Goal: Obtain resource: Download file/media

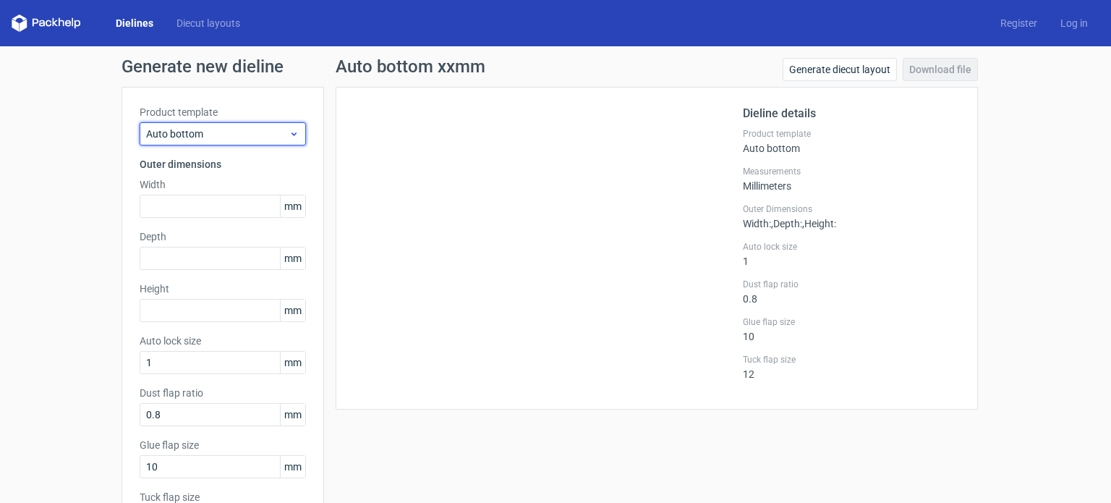
click at [246, 135] on span "Auto bottom" at bounding box center [217, 134] width 143 height 14
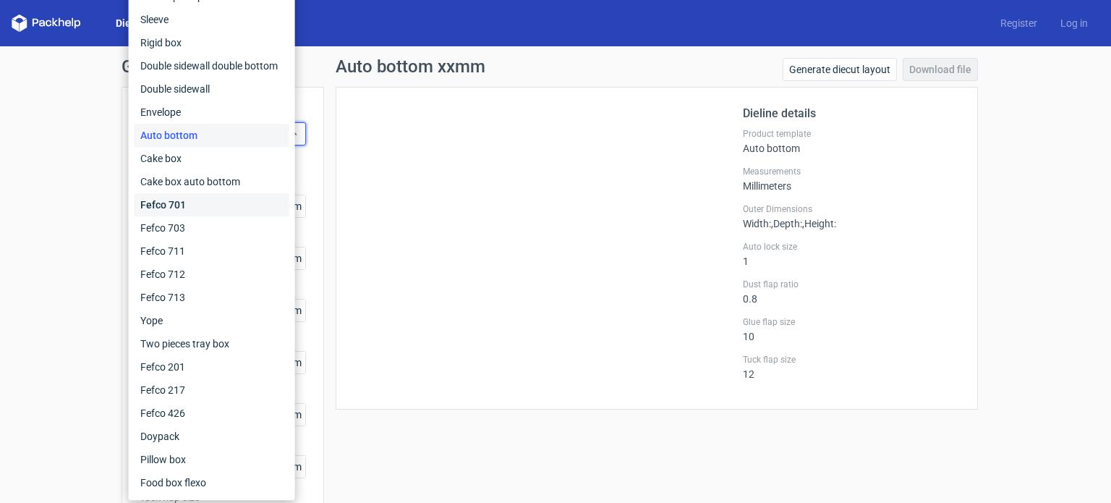
click at [214, 195] on div "Fefco 701" at bounding box center [212, 204] width 155 height 23
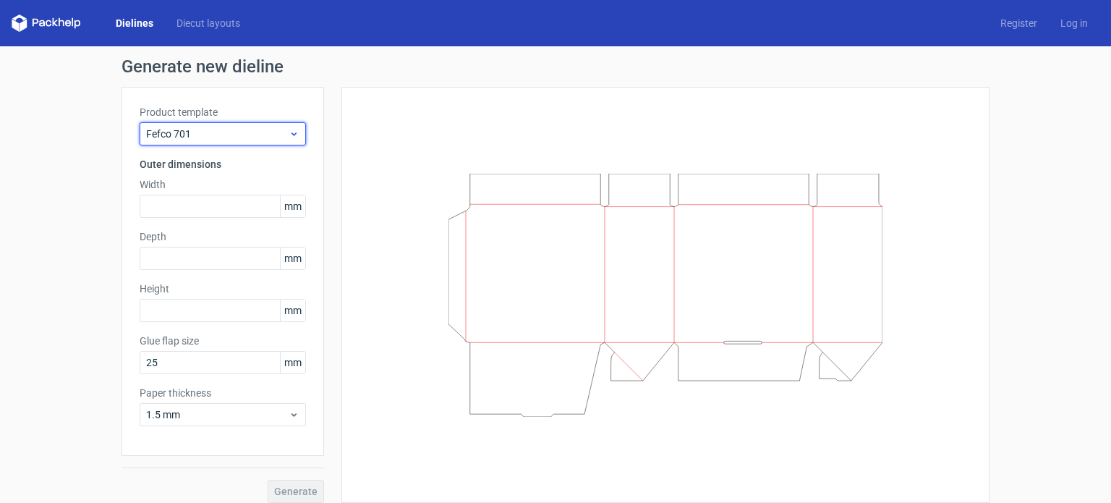
click at [250, 130] on span "Fefco 701" at bounding box center [217, 134] width 143 height 14
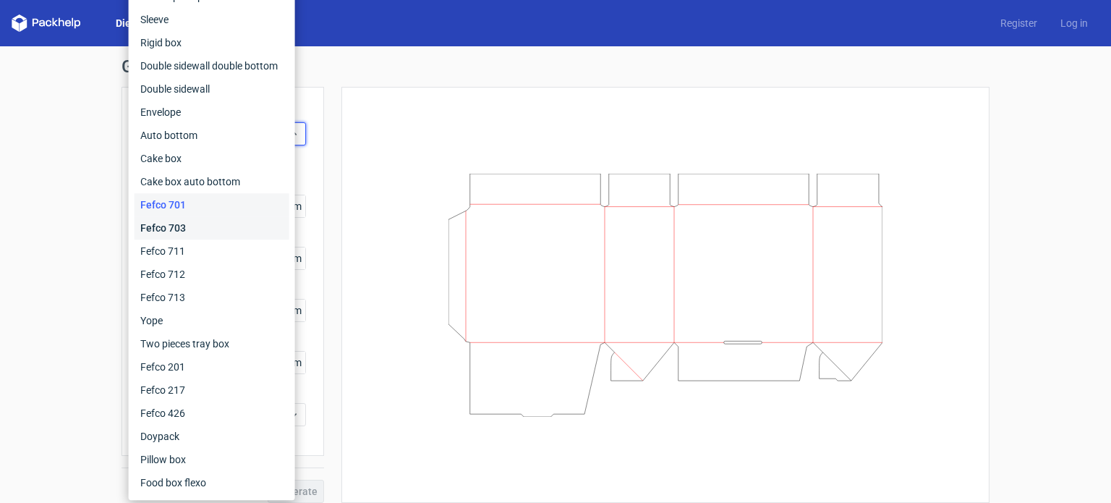
click at [174, 224] on div "Fefco 703" at bounding box center [212, 227] width 155 height 23
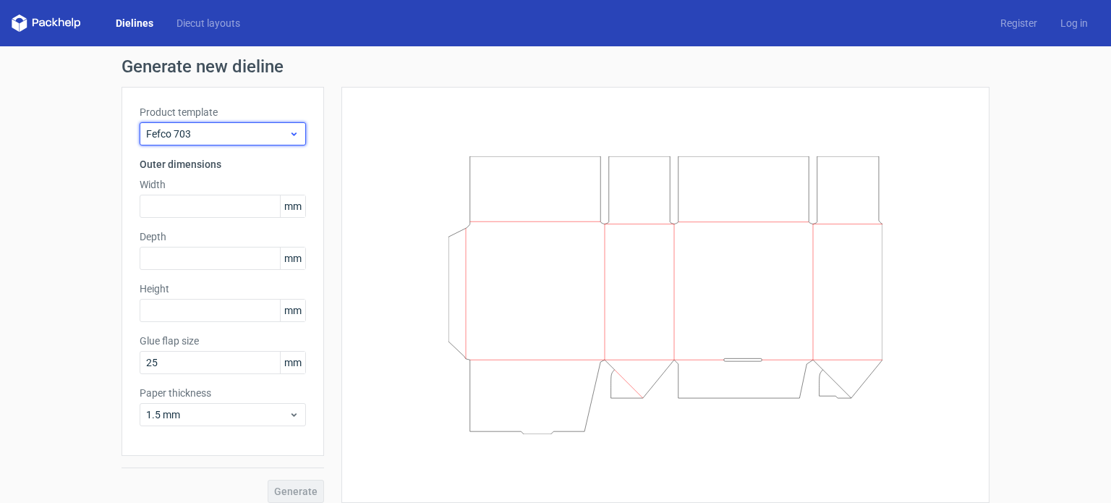
click at [263, 132] on span "Fefco 703" at bounding box center [217, 134] width 143 height 14
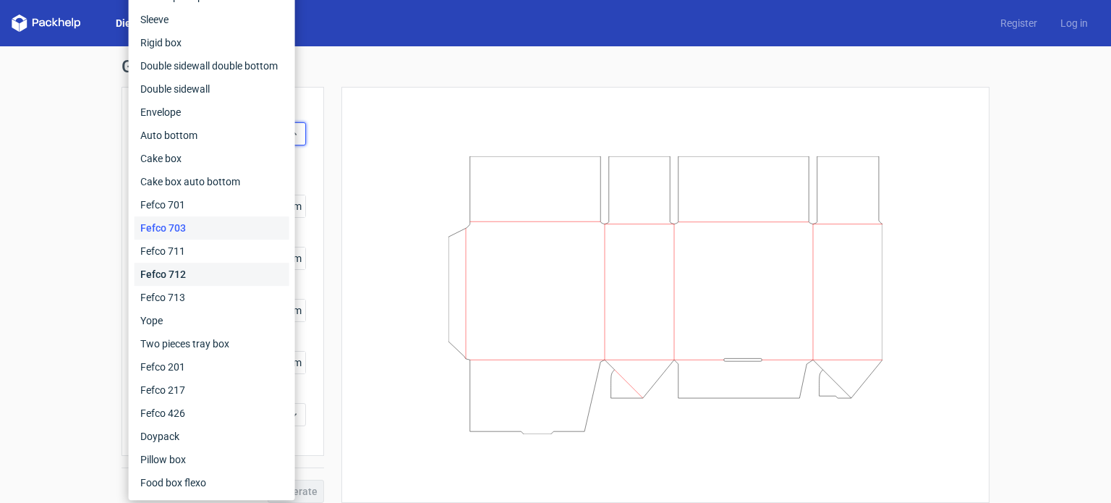
drag, startPoint x: 177, startPoint y: 273, endPoint x: 184, endPoint y: 274, distance: 7.4
click at [177, 272] on div "Fefco 712" at bounding box center [212, 274] width 155 height 23
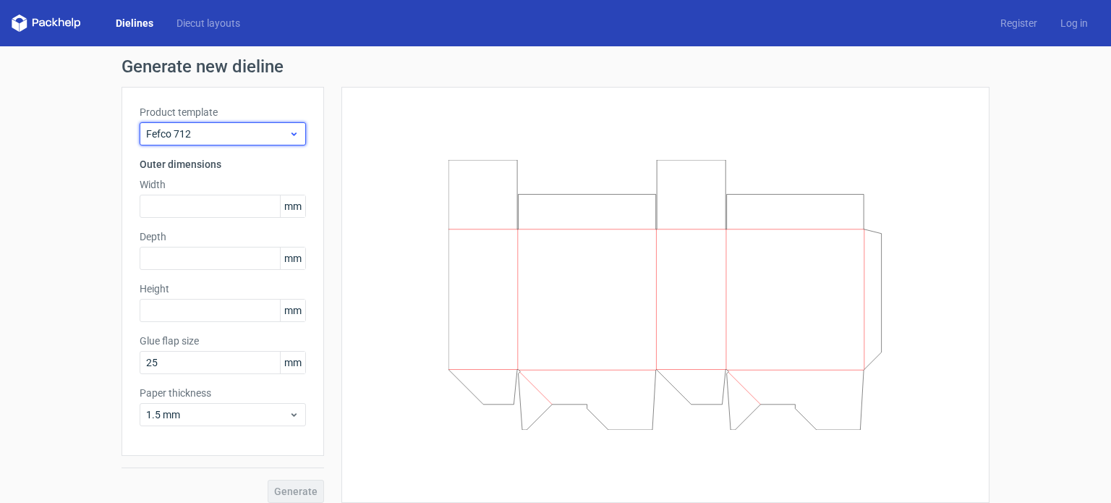
click at [276, 135] on span "Fefco 712" at bounding box center [217, 134] width 143 height 14
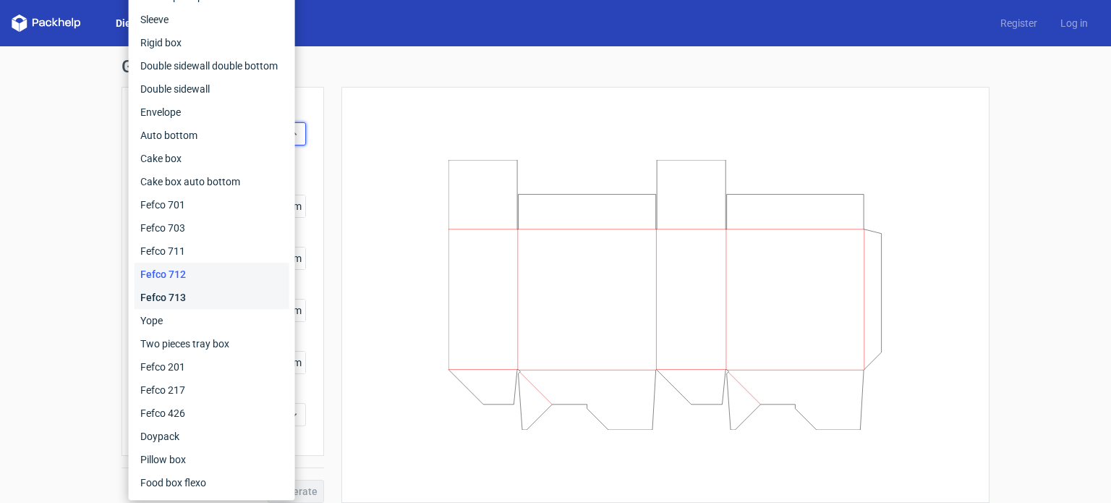
click at [174, 301] on div "Fefco 713" at bounding box center [212, 297] width 155 height 23
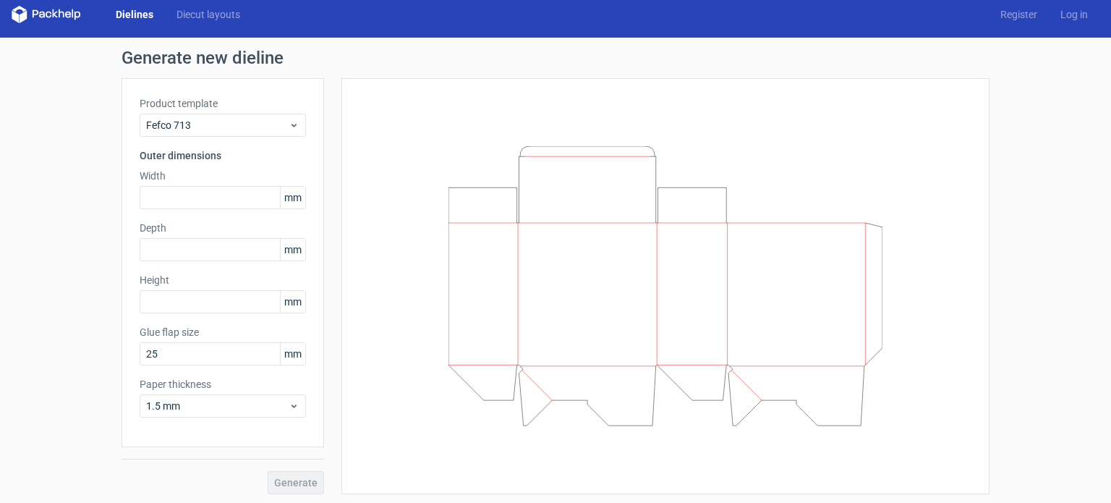
scroll to position [11, 0]
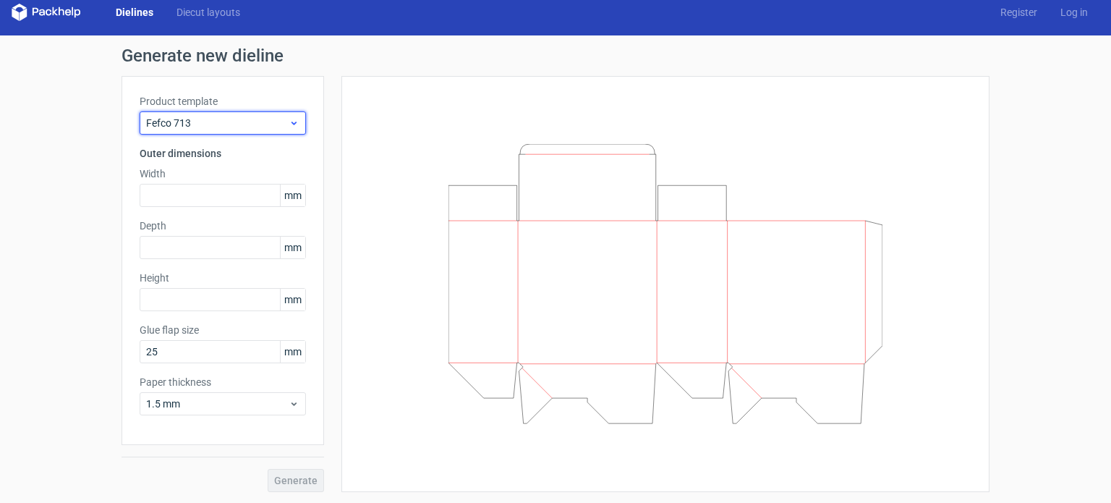
click at [268, 127] on span "Fefco 713" at bounding box center [217, 123] width 143 height 14
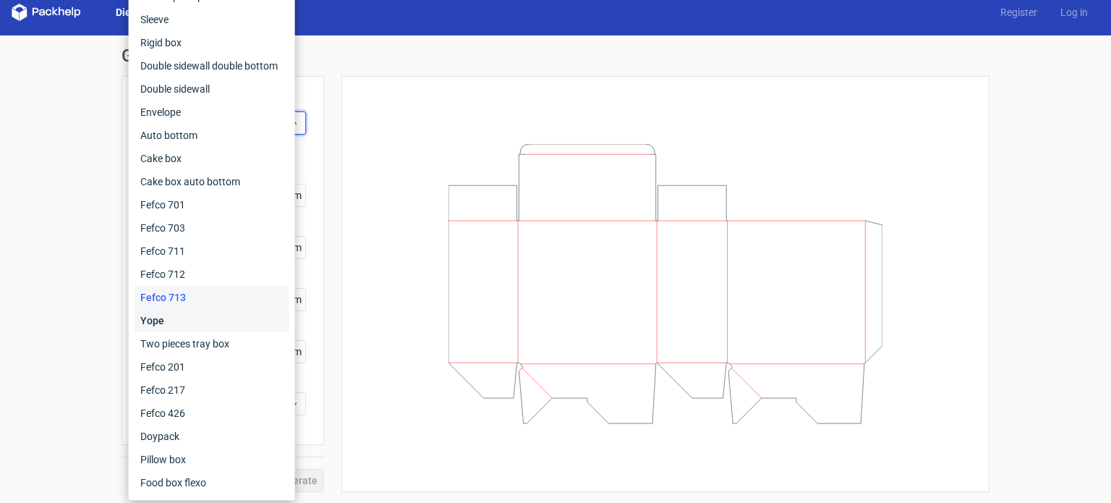
click at [208, 331] on div "Yope" at bounding box center [212, 320] width 155 height 23
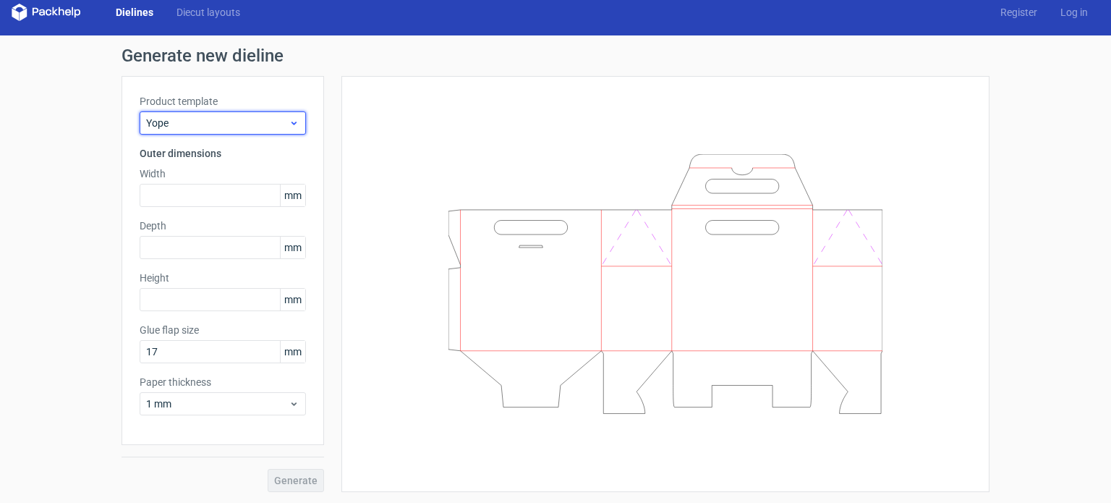
click at [269, 127] on span "Yope" at bounding box center [217, 123] width 143 height 14
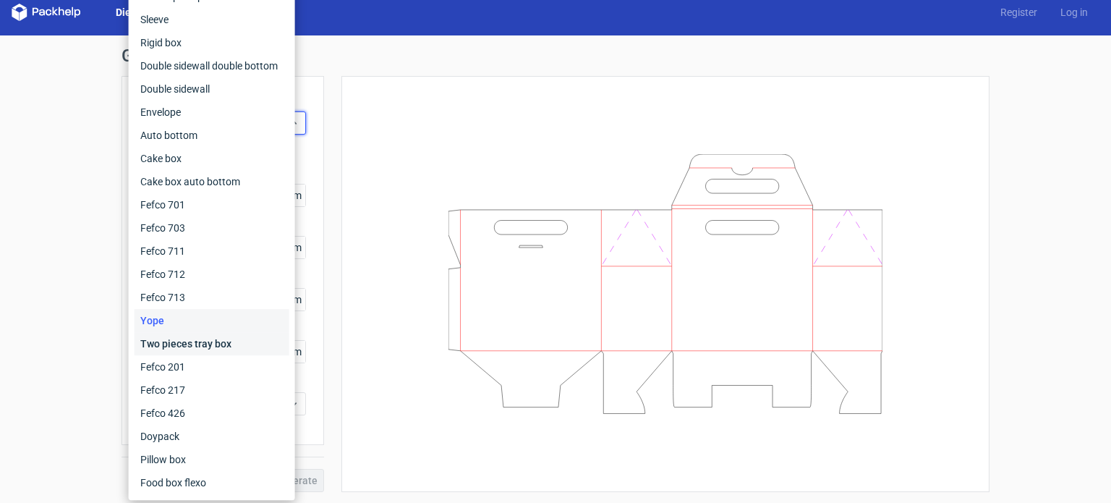
click at [188, 344] on div "Two pieces tray box" at bounding box center [212, 343] width 155 height 23
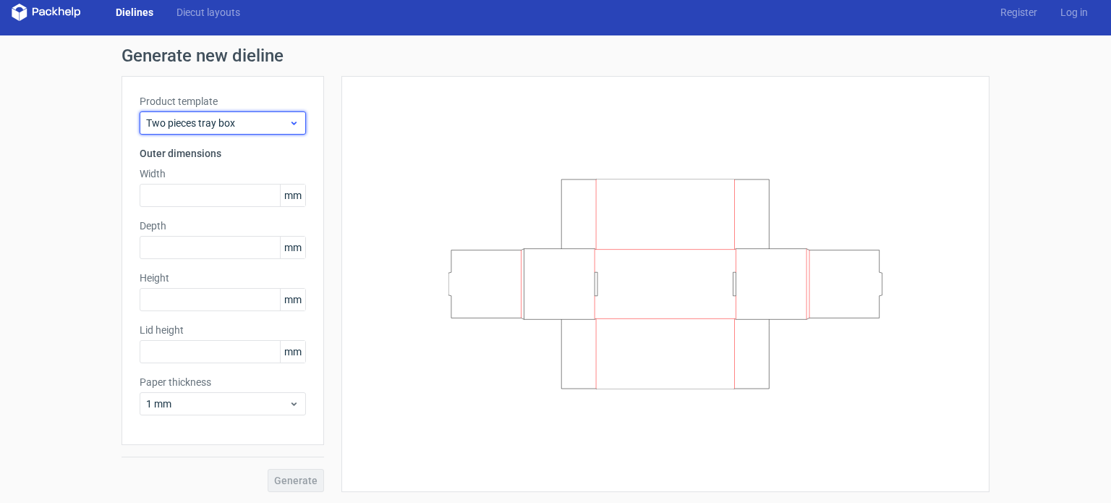
click at [258, 122] on span "Two pieces tray box" at bounding box center [217, 123] width 143 height 14
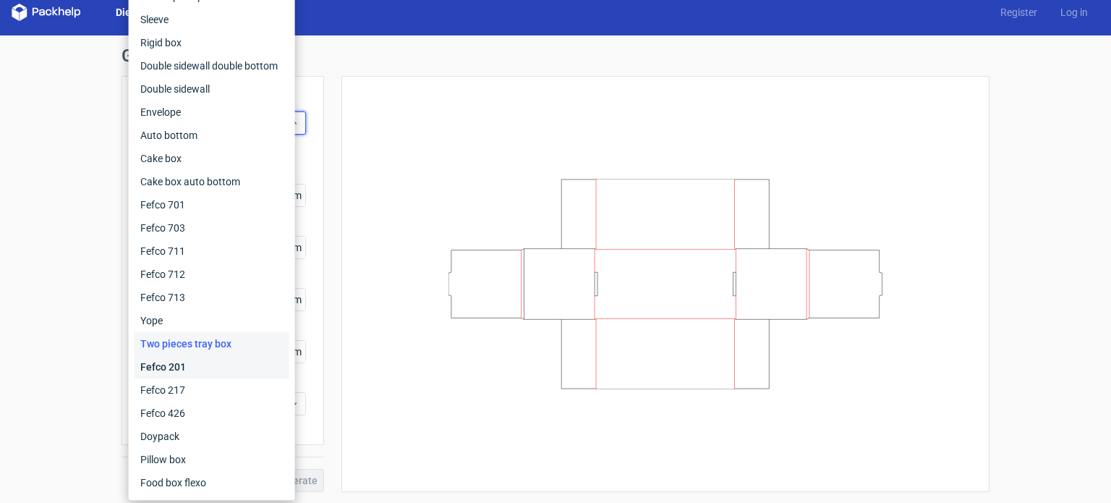
click at [183, 365] on div "Fefco 201" at bounding box center [212, 366] width 155 height 23
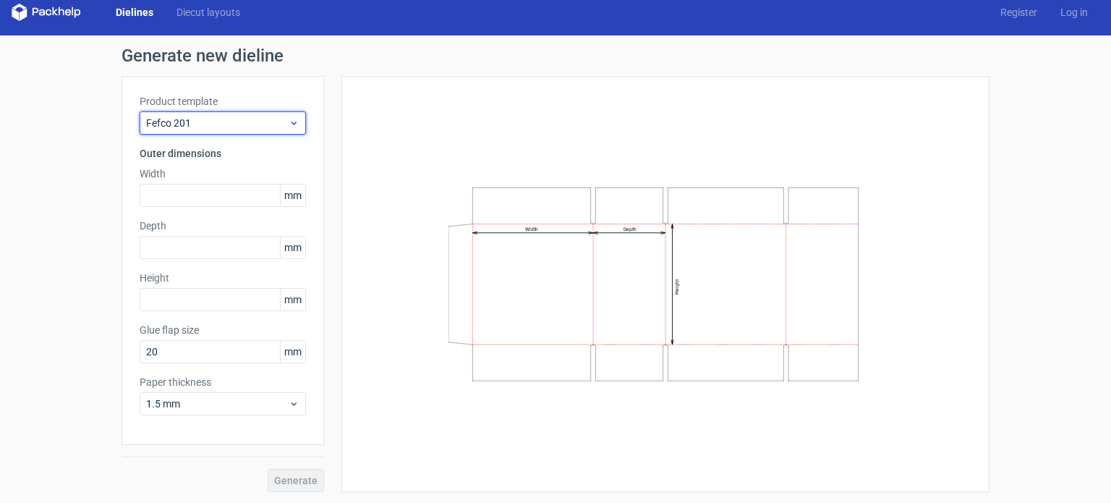
click at [264, 132] on div "Fefco 201" at bounding box center [223, 122] width 166 height 23
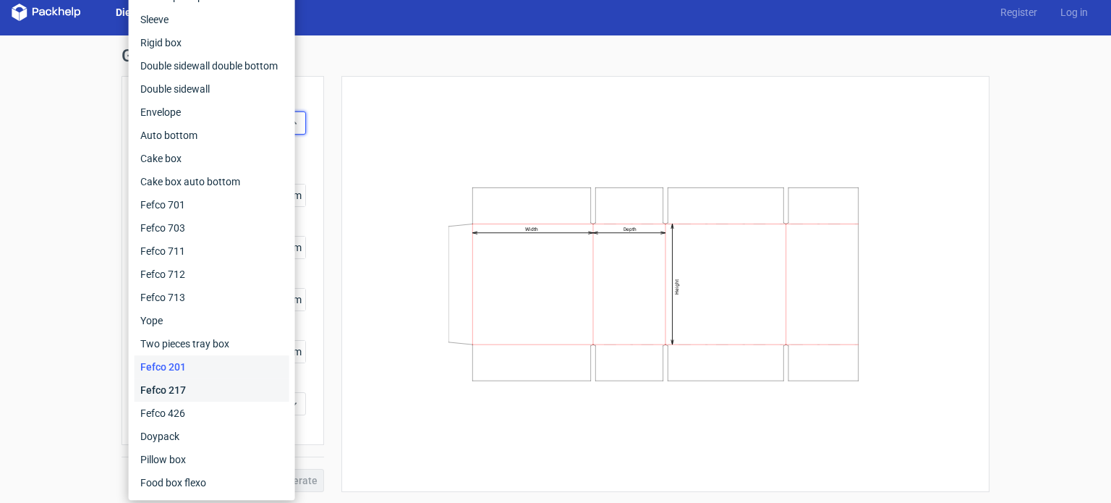
click at [200, 395] on div "Fefco 217" at bounding box center [212, 389] width 155 height 23
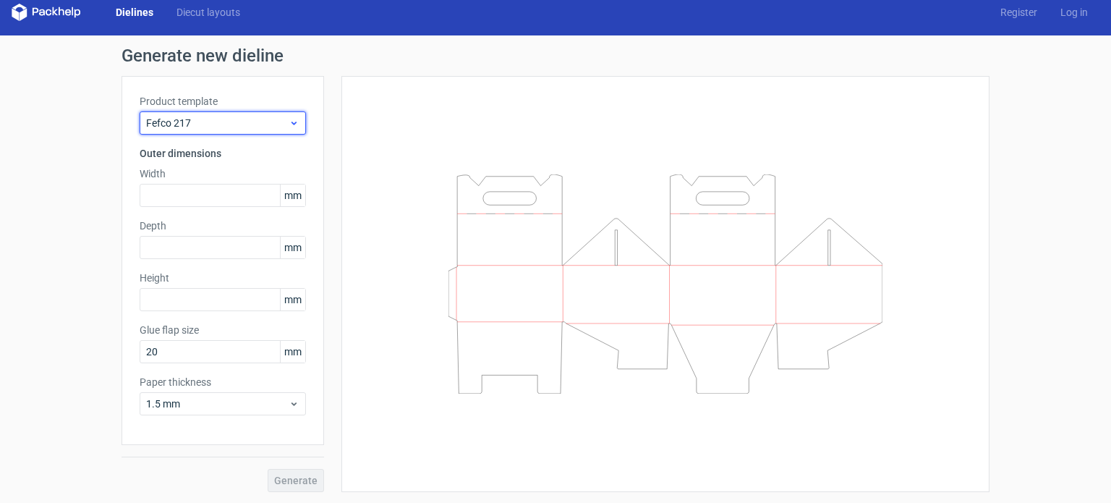
click at [230, 116] on span "Fefco 217" at bounding box center [217, 123] width 143 height 14
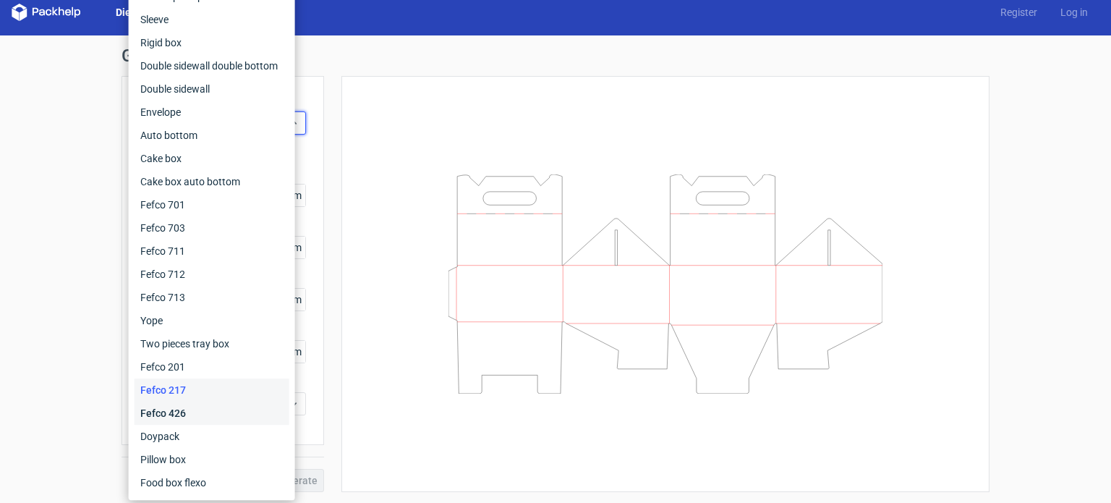
click at [179, 412] on div "Fefco 426" at bounding box center [212, 413] width 155 height 23
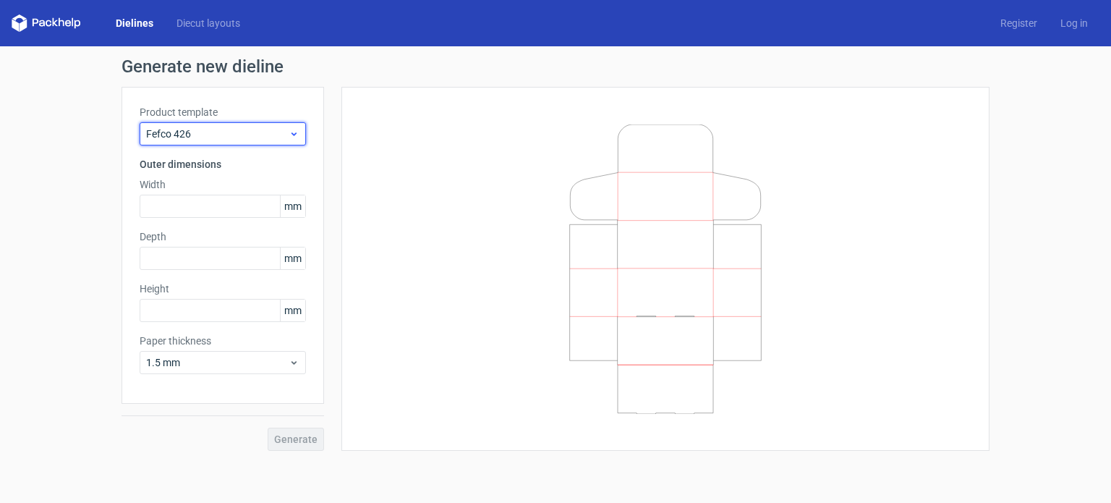
click at [263, 132] on span "Fefco 426" at bounding box center [217, 134] width 143 height 14
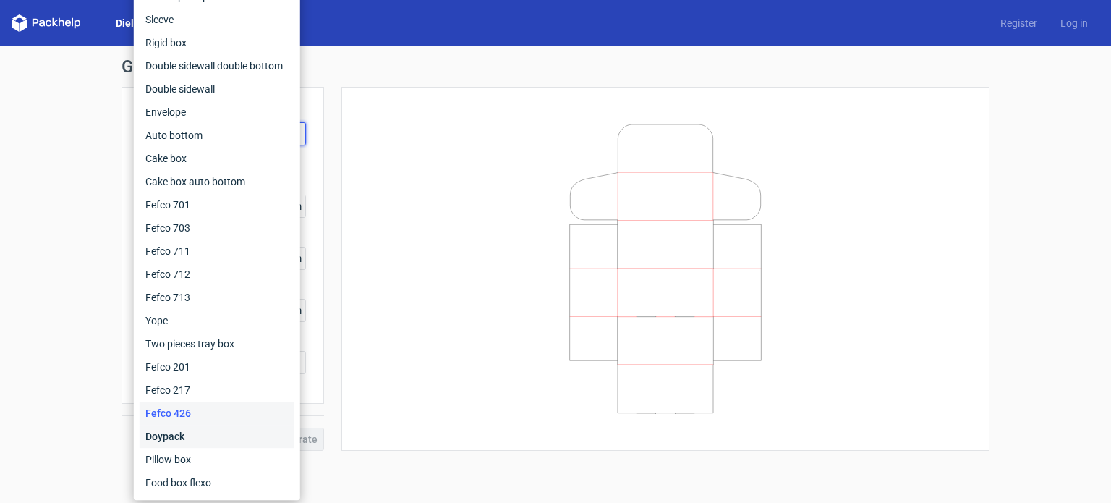
click at [161, 430] on div "Doypack" at bounding box center [217, 436] width 155 height 23
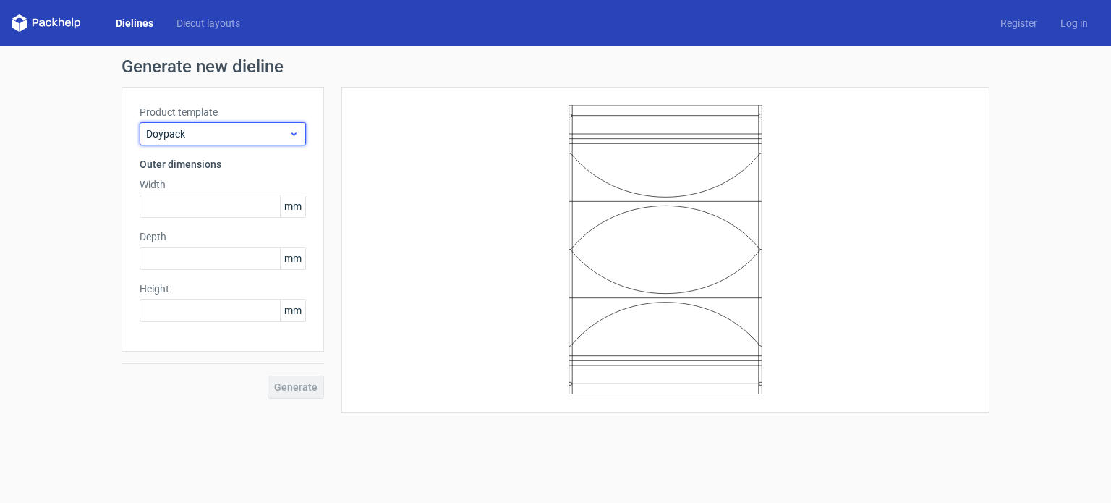
click at [287, 139] on span "Doypack" at bounding box center [217, 134] width 143 height 14
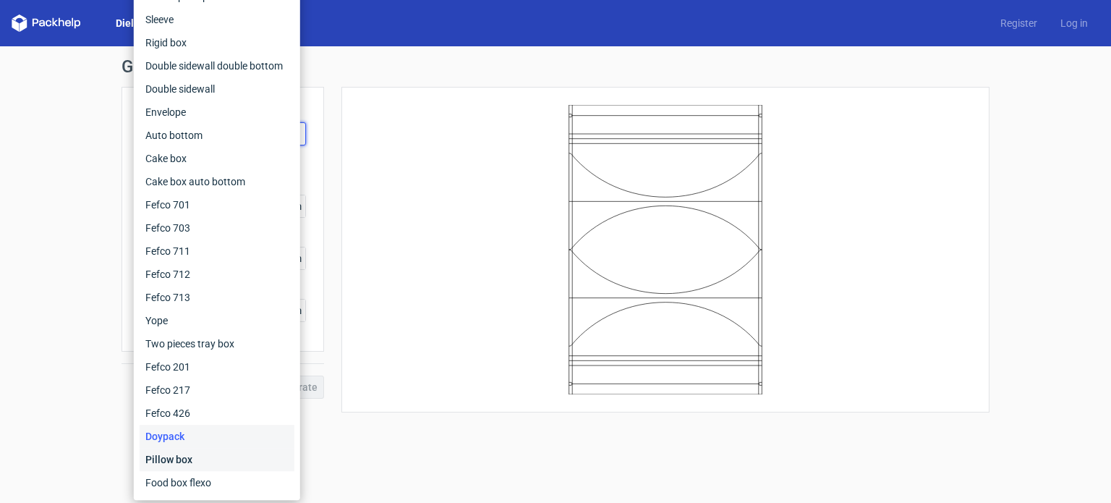
click at [177, 465] on div "Pillow box" at bounding box center [217, 459] width 155 height 23
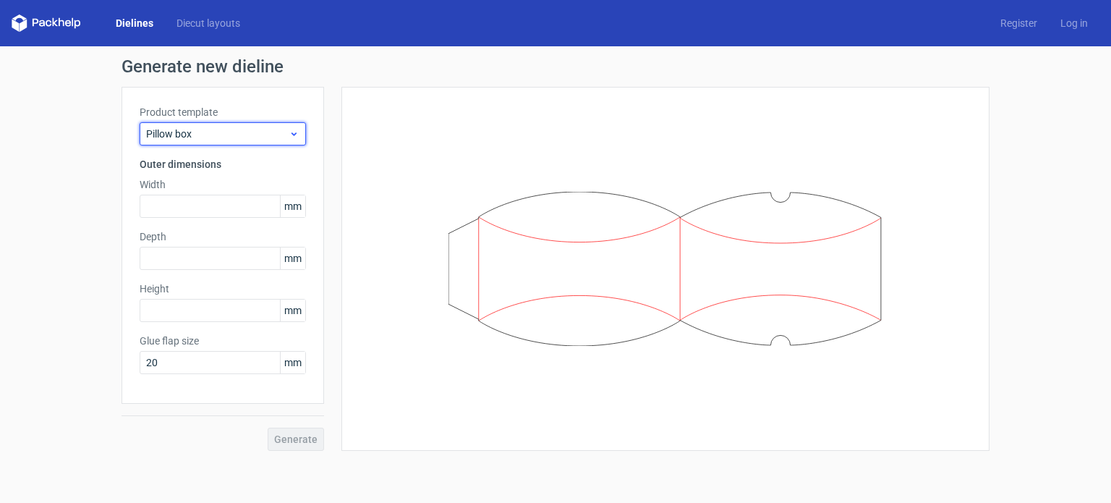
click at [266, 132] on span "Pillow box" at bounding box center [217, 134] width 143 height 14
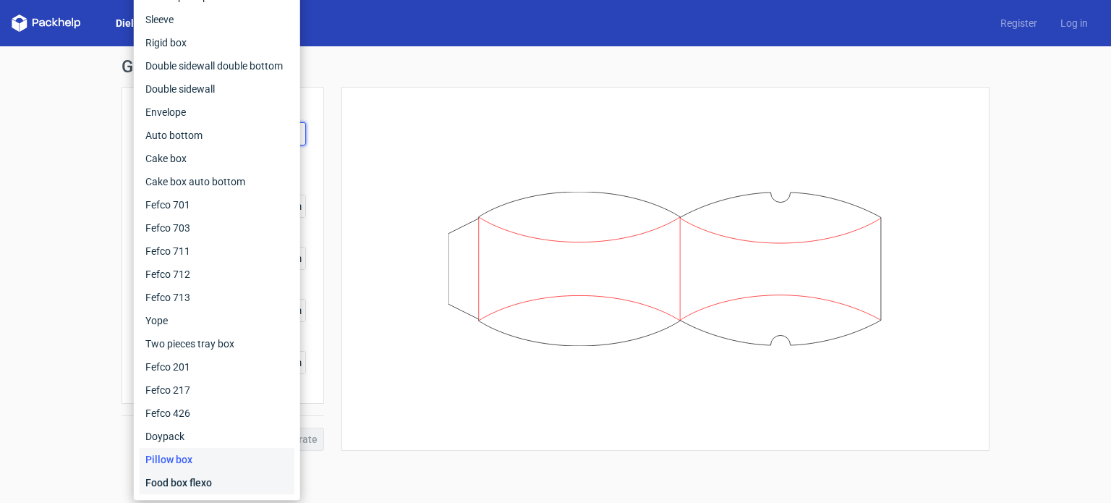
click at [174, 483] on div "Food box flexo" at bounding box center [217, 482] width 155 height 23
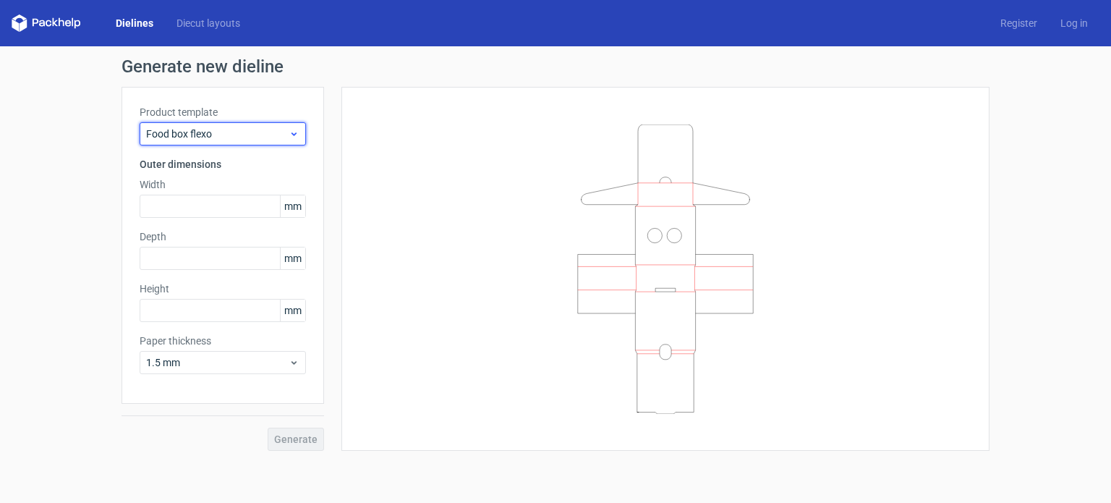
click at [282, 135] on span "Food box flexo" at bounding box center [217, 134] width 143 height 14
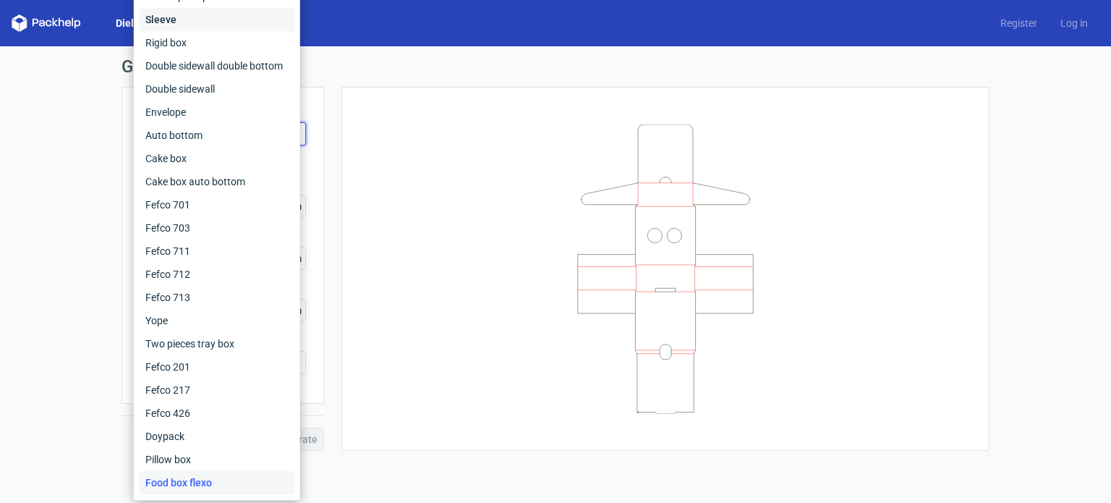
click at [193, 17] on div "Sleeve" at bounding box center [217, 19] width 155 height 23
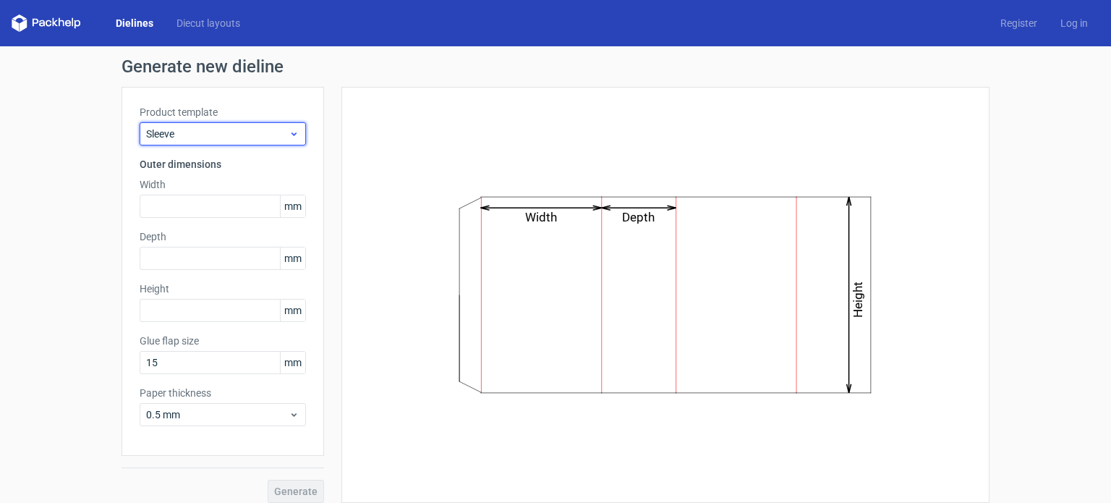
click at [263, 138] on span "Sleeve" at bounding box center [217, 134] width 143 height 14
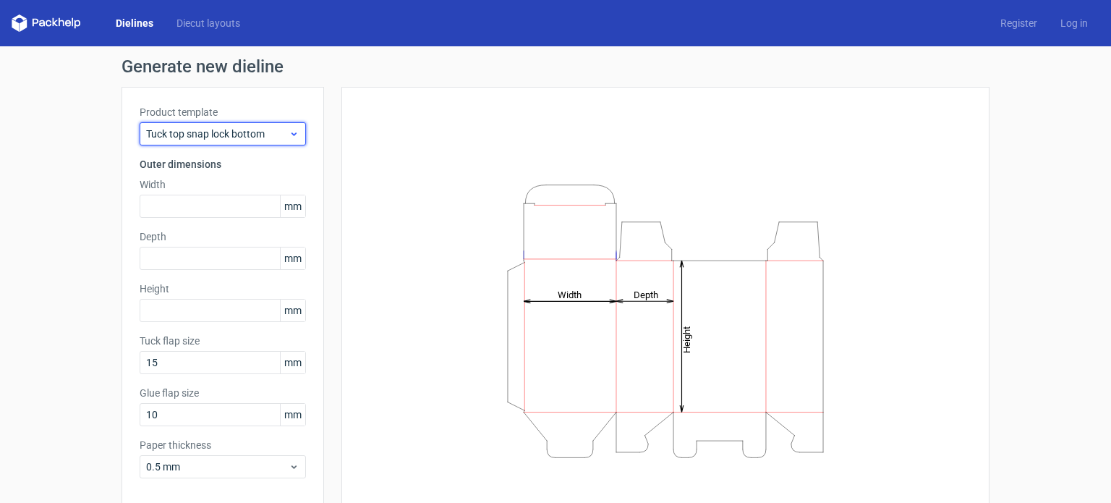
click at [279, 140] on span "Tuck top snap lock bottom" at bounding box center [217, 134] width 143 height 14
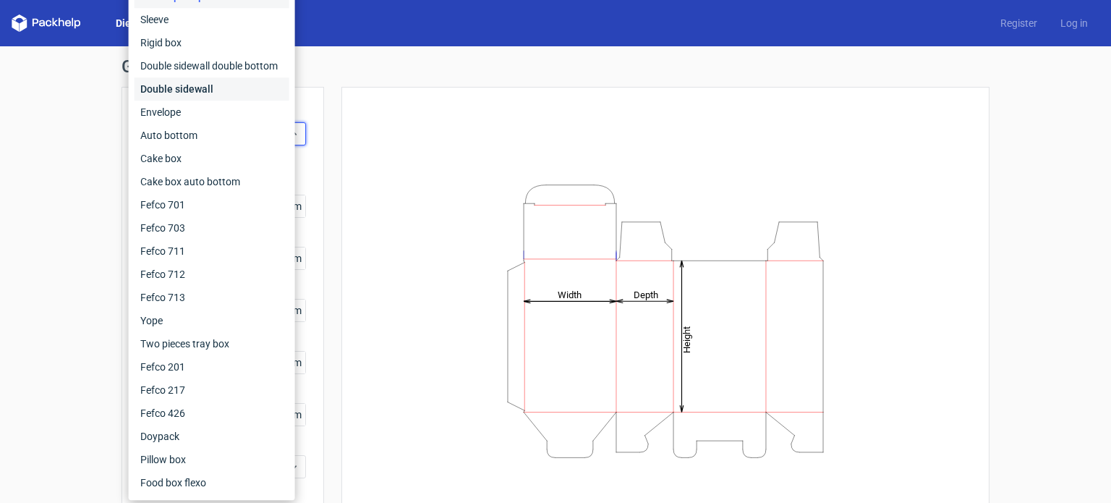
click at [217, 93] on div "Double sidewall" at bounding box center [212, 88] width 155 height 23
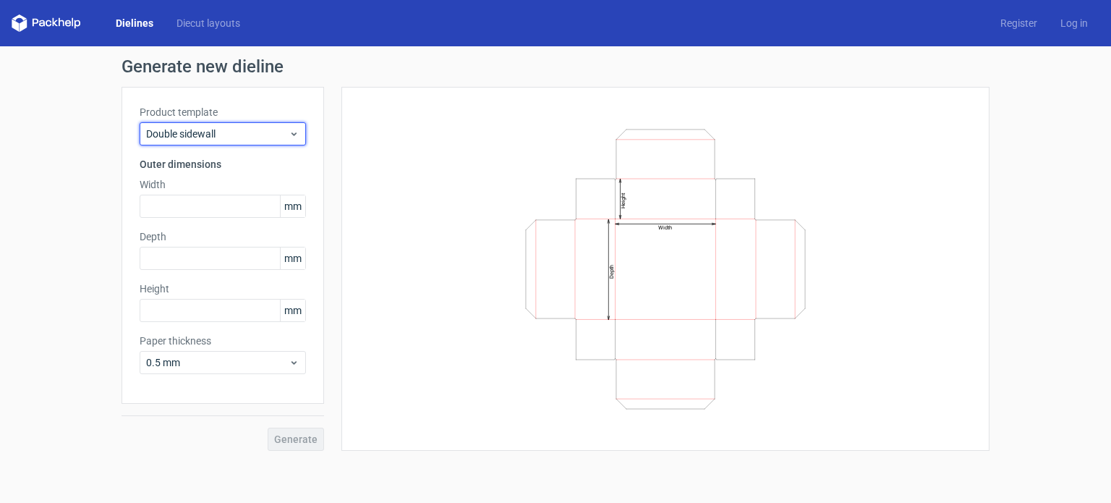
drag, startPoint x: 260, startPoint y: 142, endPoint x: 262, endPoint y: 150, distance: 8.9
click at [260, 147] on div "Product template Double sidewall Outer dimensions Width mm Depth mm Height mm P…" at bounding box center [223, 245] width 203 height 317
click at [299, 138] on icon at bounding box center [294, 134] width 11 height 12
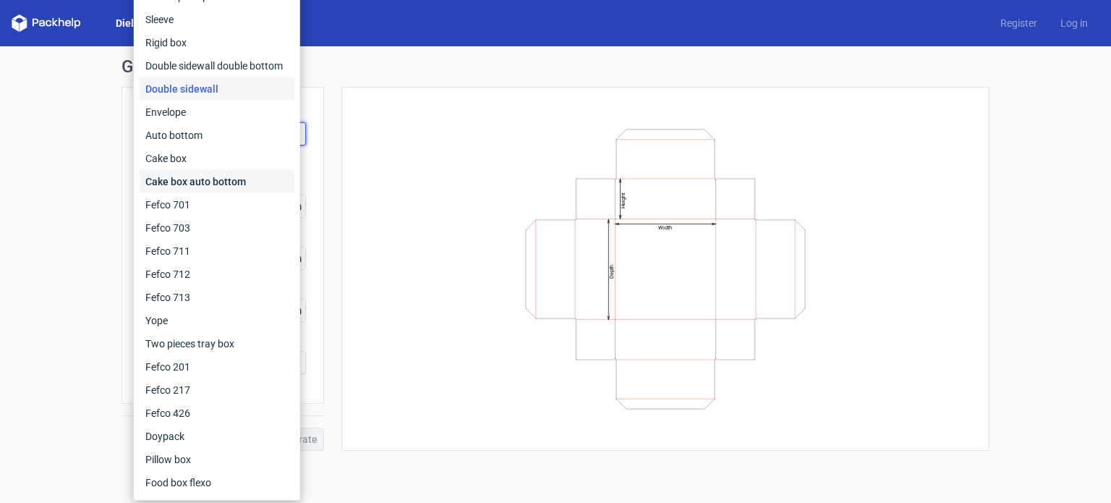
click at [192, 180] on div "Cake box auto bottom" at bounding box center [217, 181] width 155 height 23
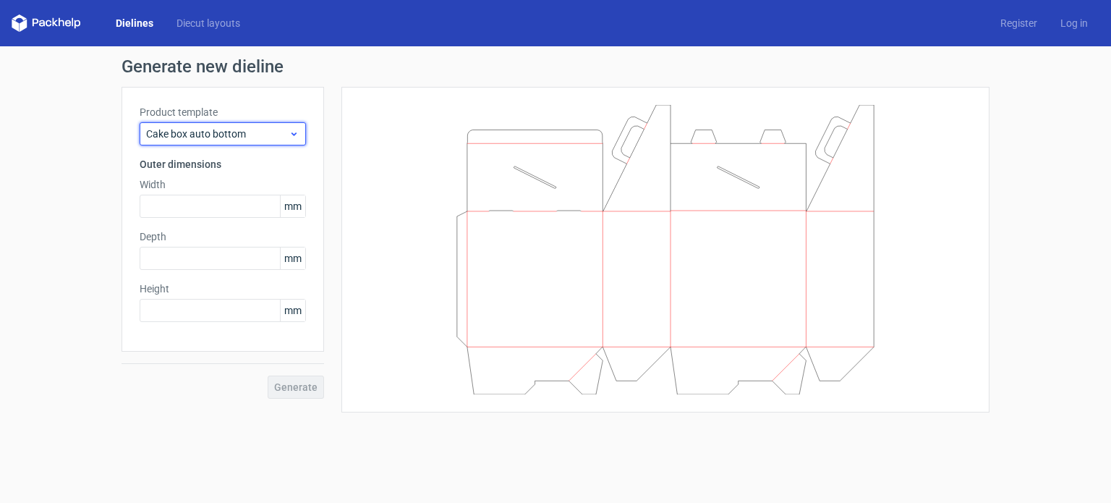
click at [271, 136] on span "Cake box auto bottom" at bounding box center [217, 134] width 143 height 14
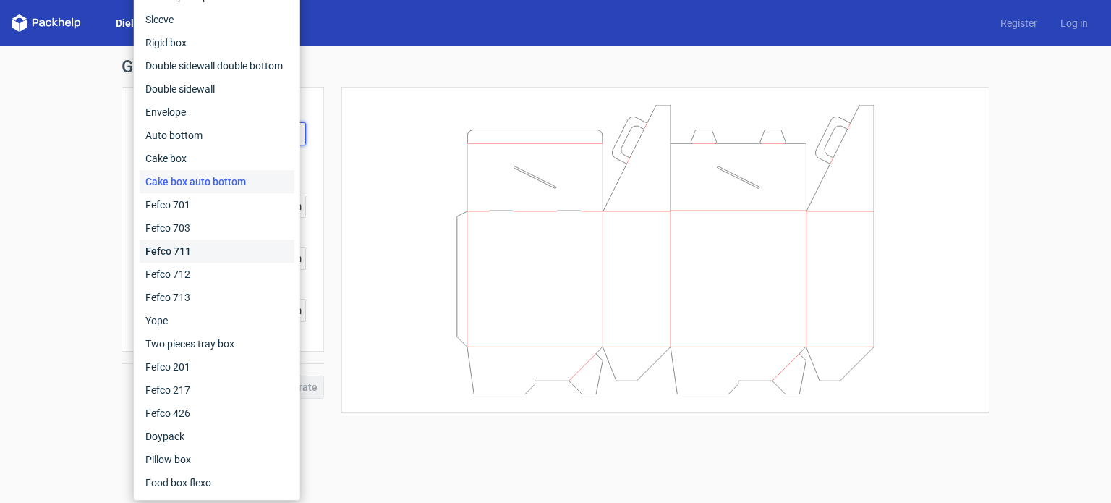
click at [189, 257] on div "Fefco 711" at bounding box center [217, 250] width 155 height 23
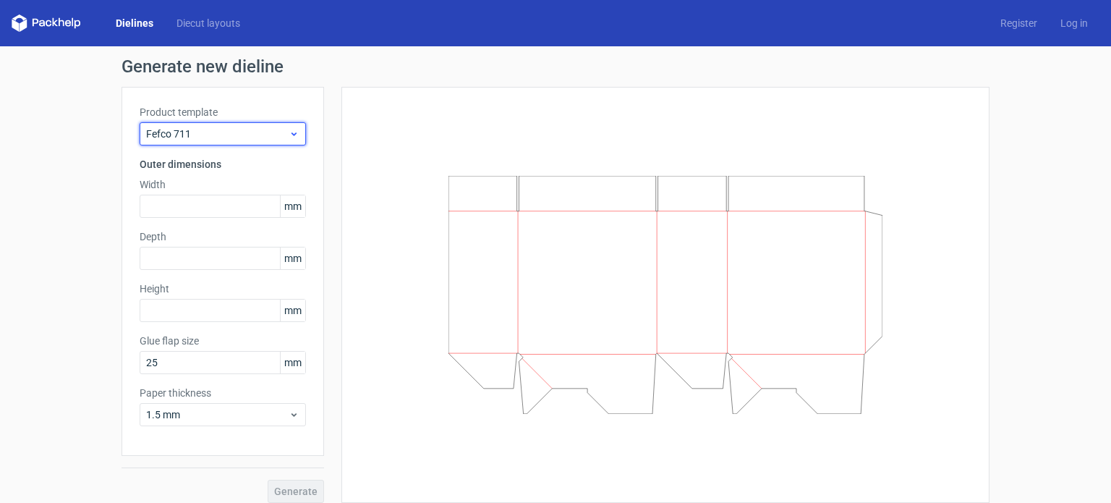
click at [256, 130] on span "Fefco 711" at bounding box center [217, 134] width 143 height 14
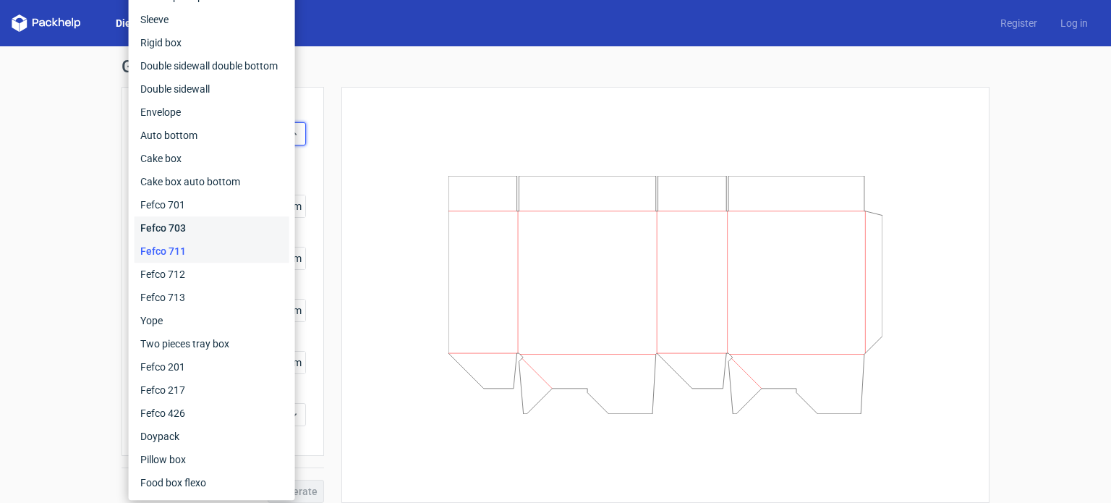
click at [169, 230] on div "Fefco 703" at bounding box center [212, 227] width 155 height 23
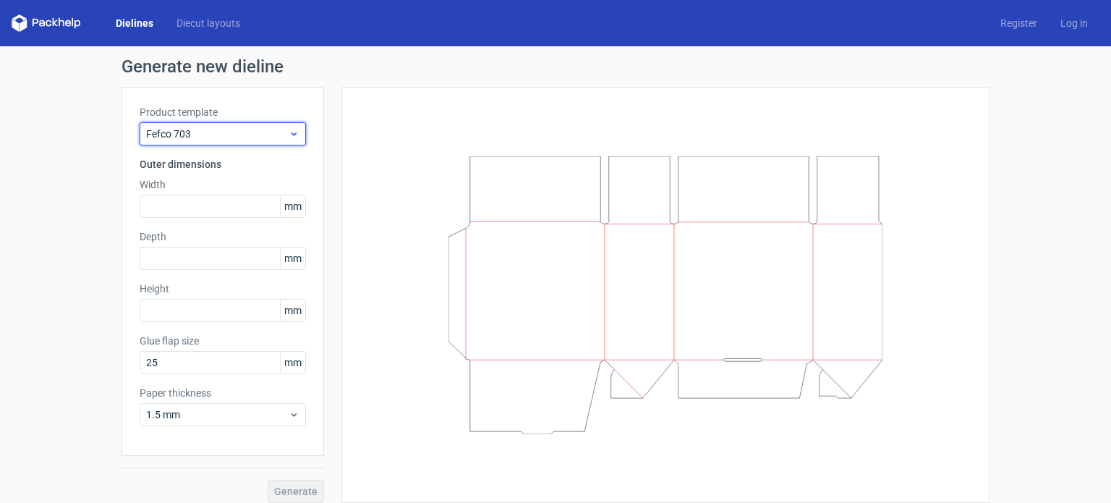
click at [255, 129] on span "Fefco 703" at bounding box center [217, 134] width 143 height 14
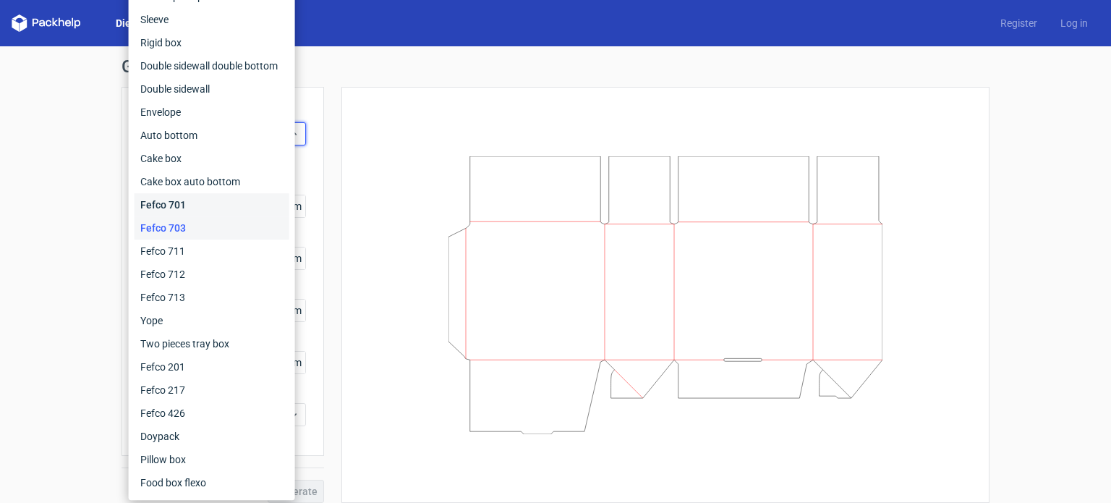
click at [202, 203] on div "Fefco 701" at bounding box center [212, 204] width 155 height 23
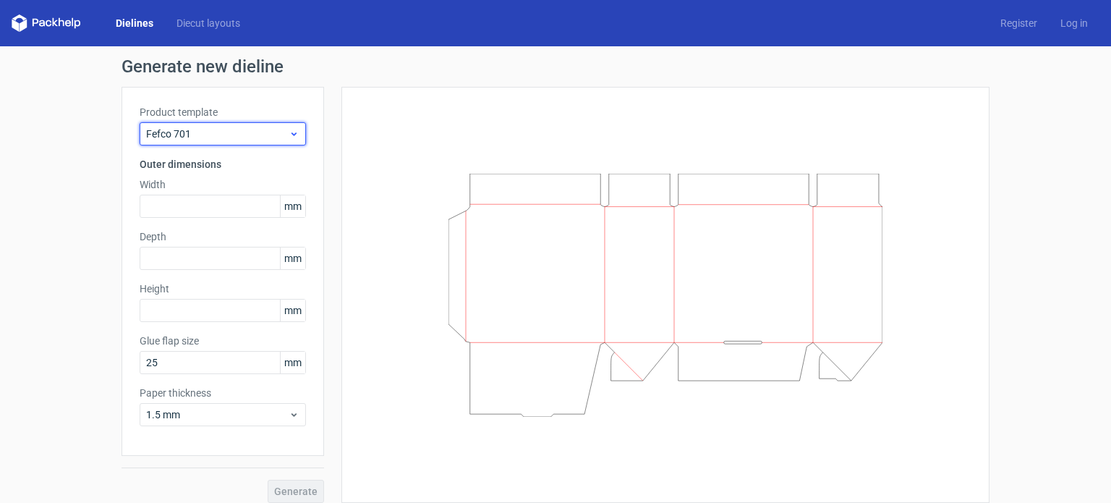
click at [278, 140] on span "Fefco 701" at bounding box center [217, 134] width 143 height 14
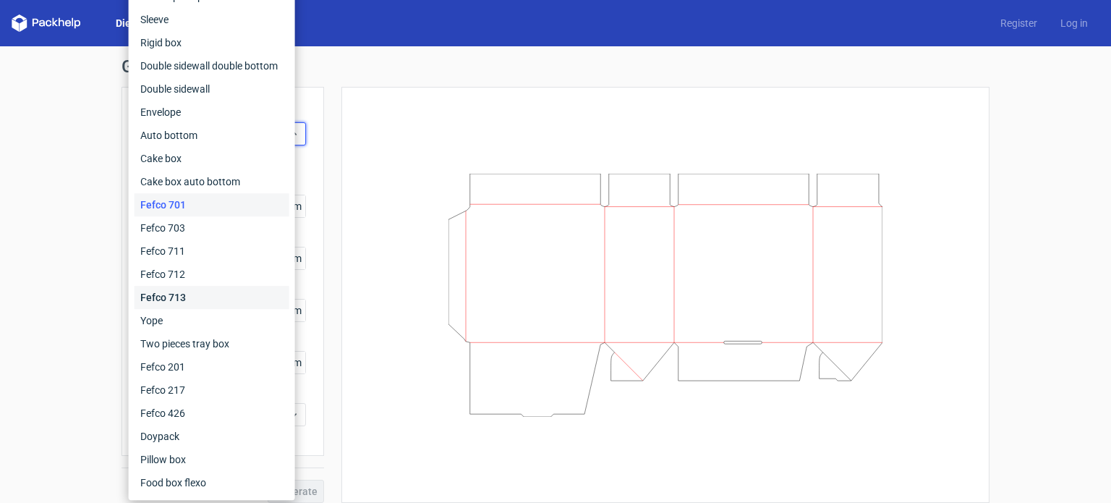
click at [179, 294] on div "Fefco 713" at bounding box center [212, 297] width 155 height 23
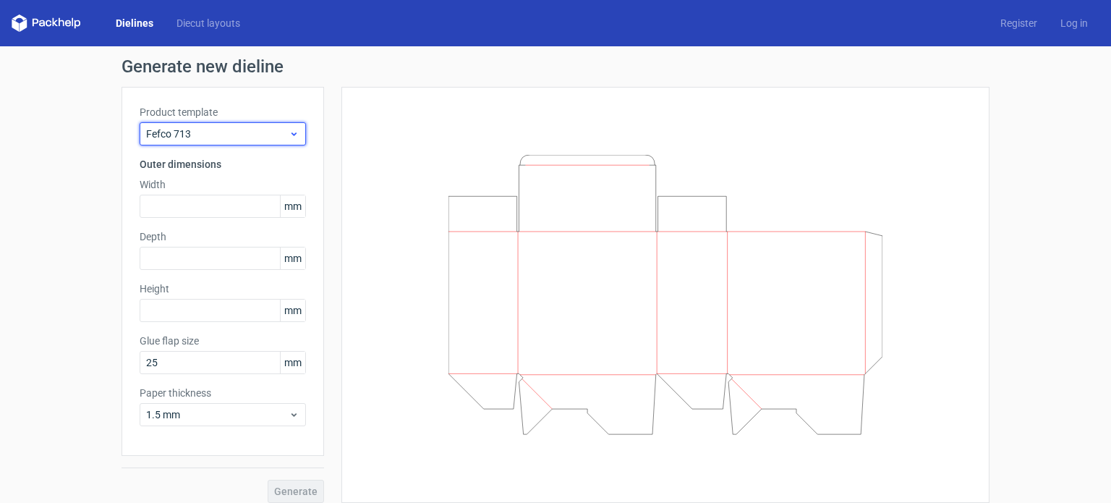
click at [269, 135] on span "Fefco 713" at bounding box center [217, 134] width 143 height 14
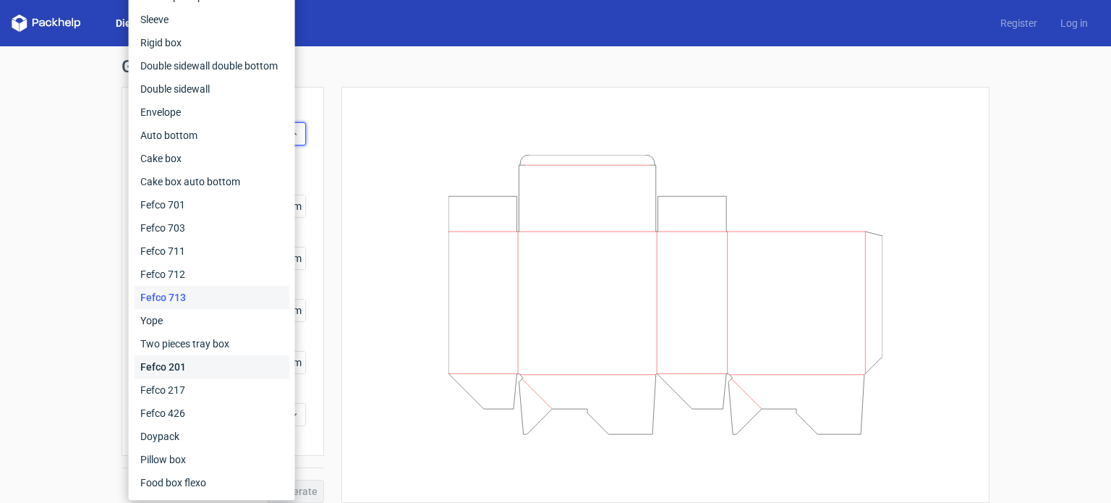
click at [197, 358] on div "Fefco 201" at bounding box center [212, 366] width 155 height 23
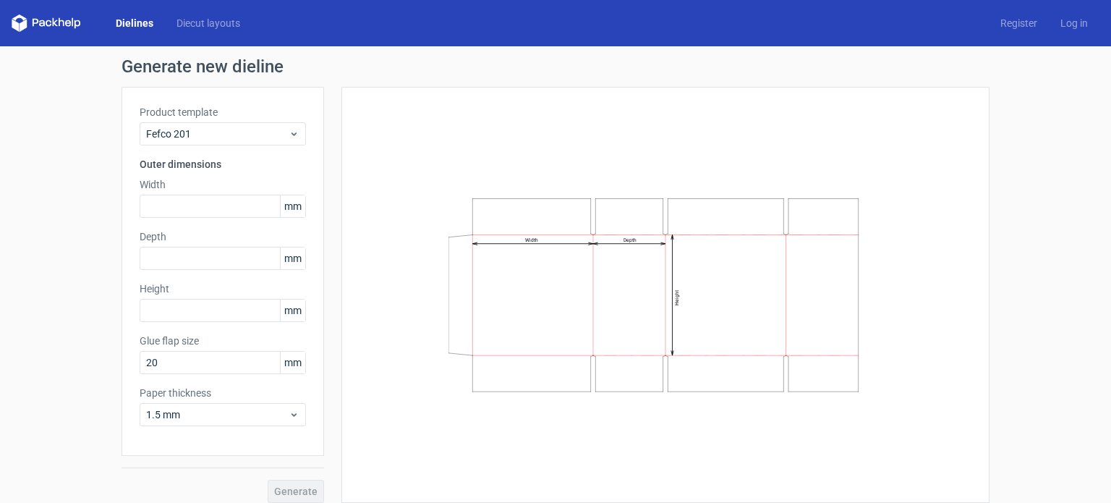
scroll to position [11, 0]
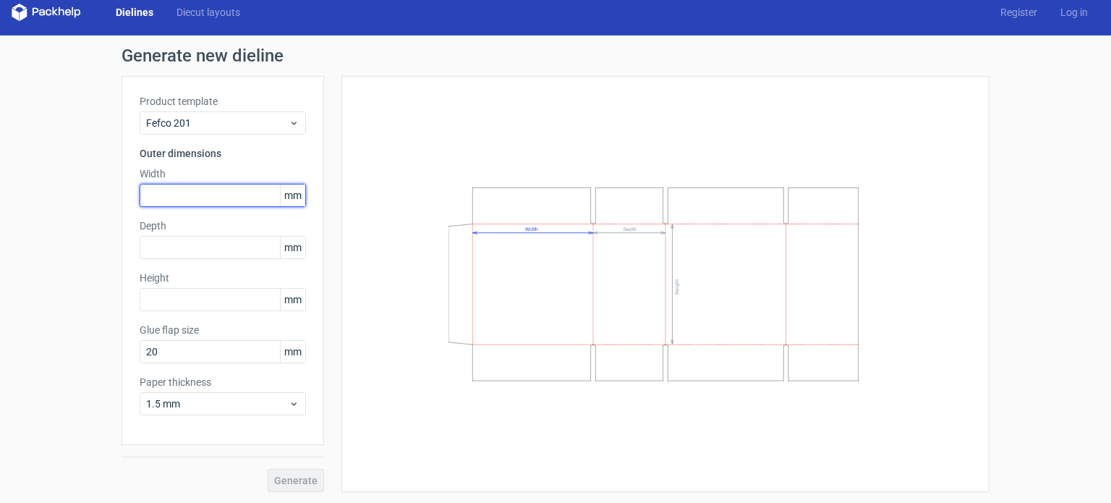
click at [169, 193] on input "text" at bounding box center [223, 195] width 166 height 23
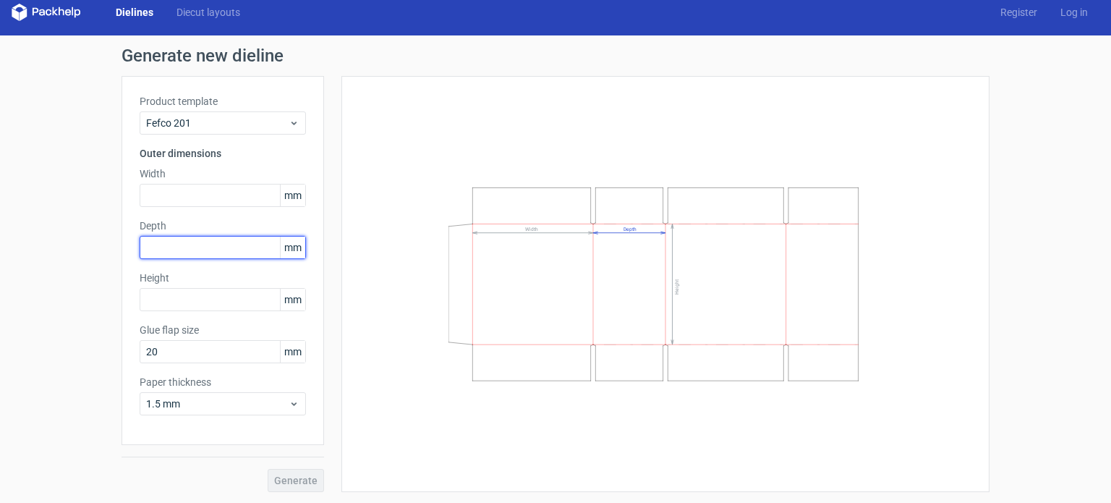
click at [190, 251] on input "text" at bounding box center [223, 247] width 166 height 23
type input "254"
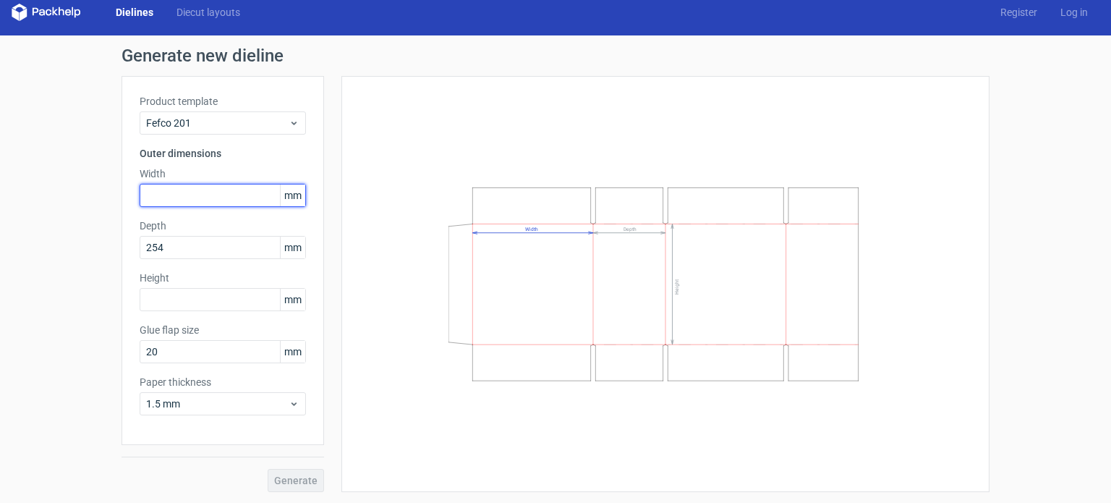
click at [165, 192] on input "text" at bounding box center [223, 195] width 166 height 23
type input "406"
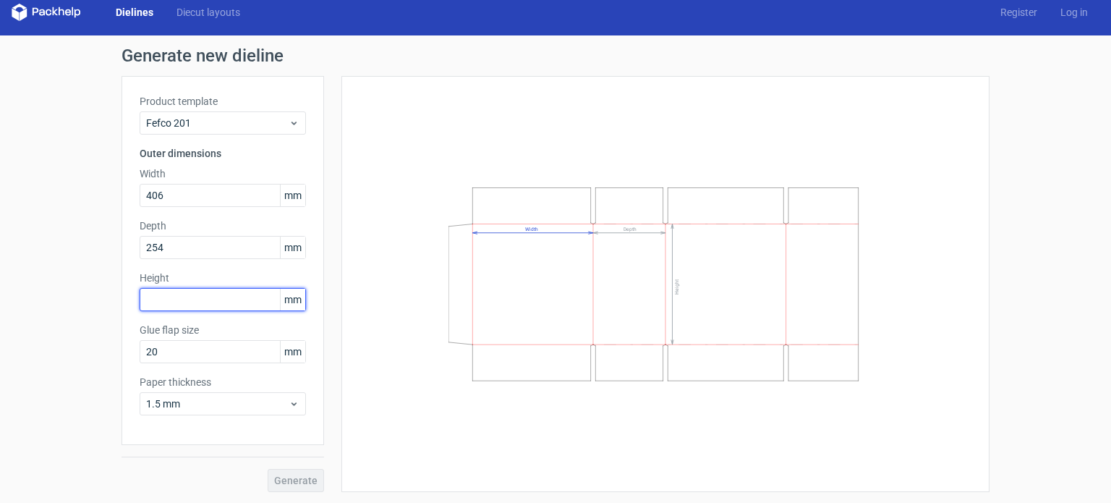
click at [160, 304] on input "text" at bounding box center [223, 299] width 166 height 23
type input "122"
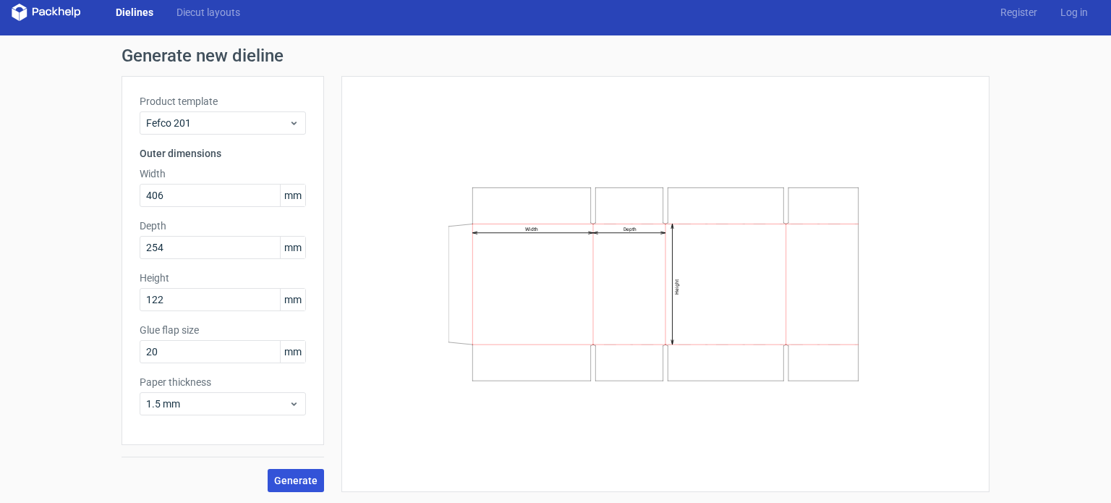
click at [301, 483] on span "Generate" at bounding box center [295, 480] width 43 height 10
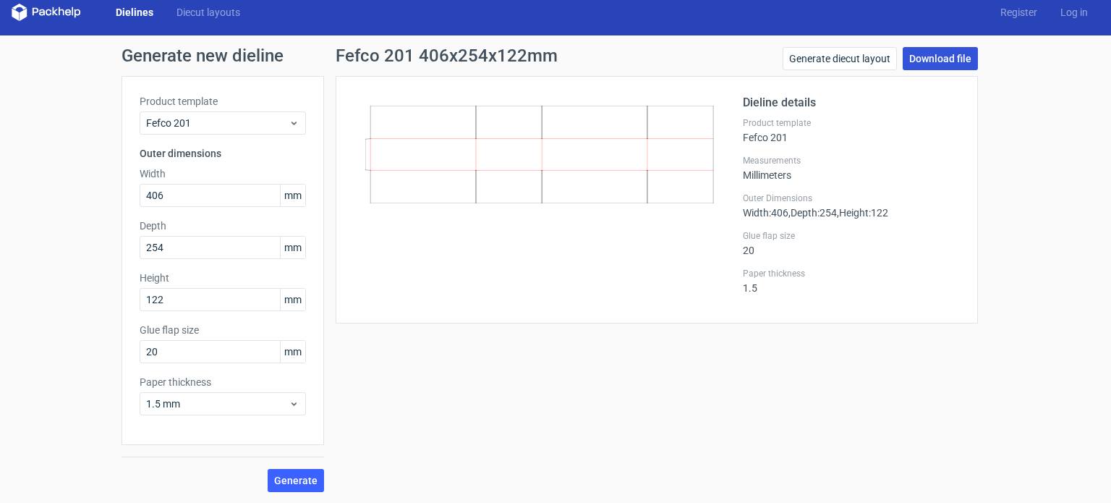
click at [945, 61] on link "Download file" at bounding box center [940, 58] width 75 height 23
